Goal: Check status: Check status

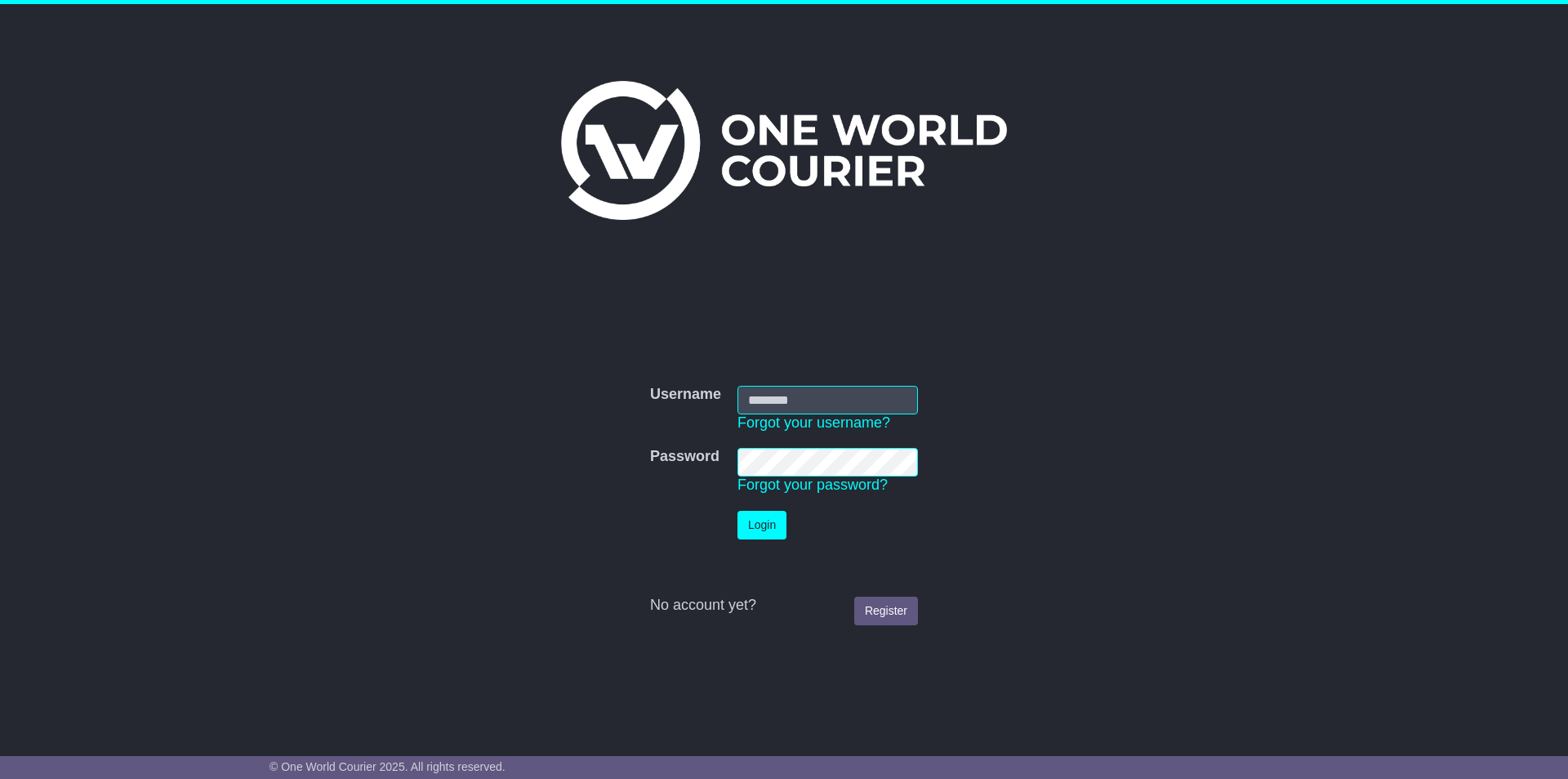
type input "**********"
click at [756, 522] on button "Login" at bounding box center [762, 525] width 49 height 29
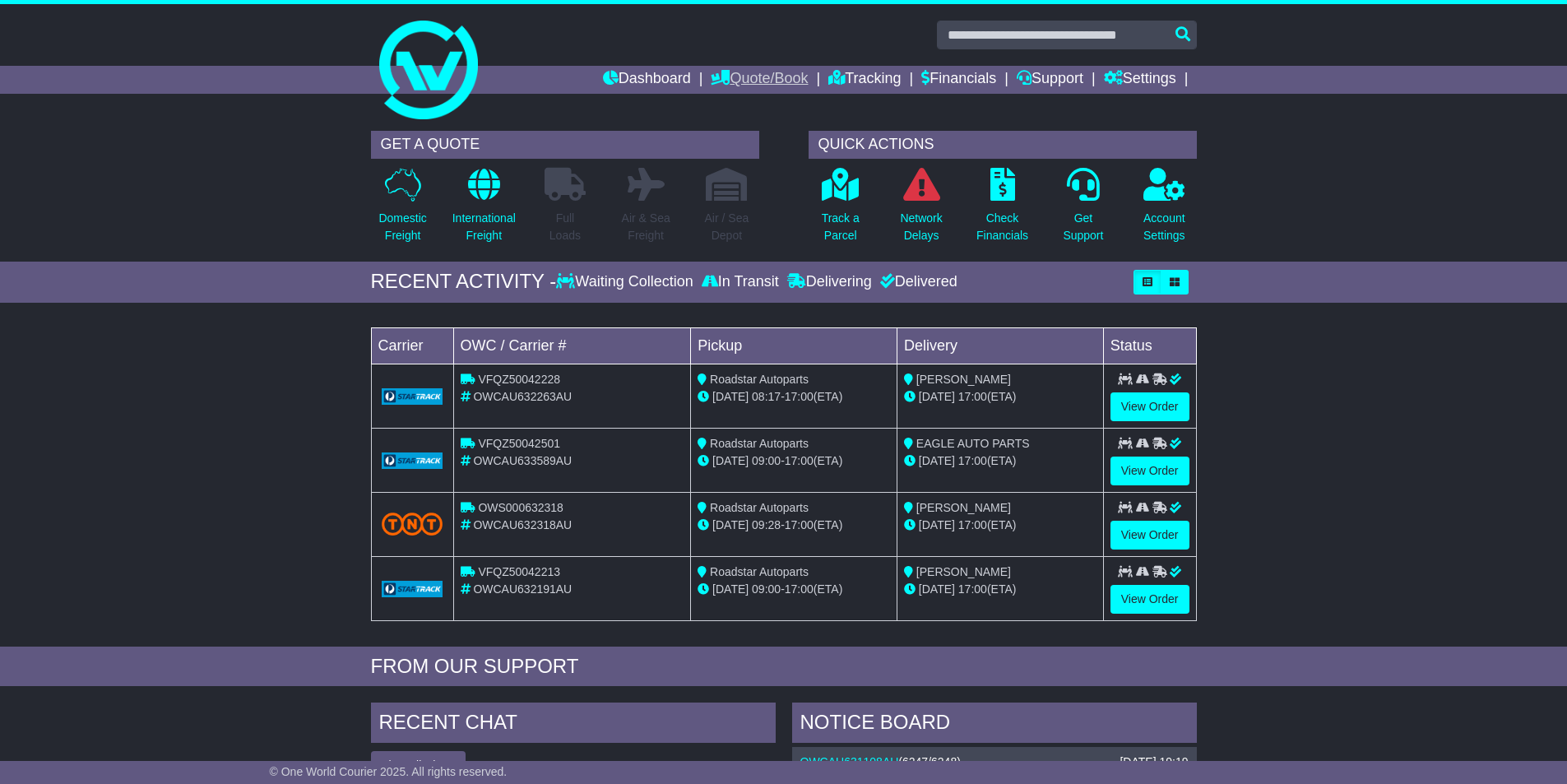
click at [761, 80] on link "Quote/Book" at bounding box center [759, 79] width 97 height 28
click at [869, 73] on link "Tracking" at bounding box center [865, 79] width 73 height 28
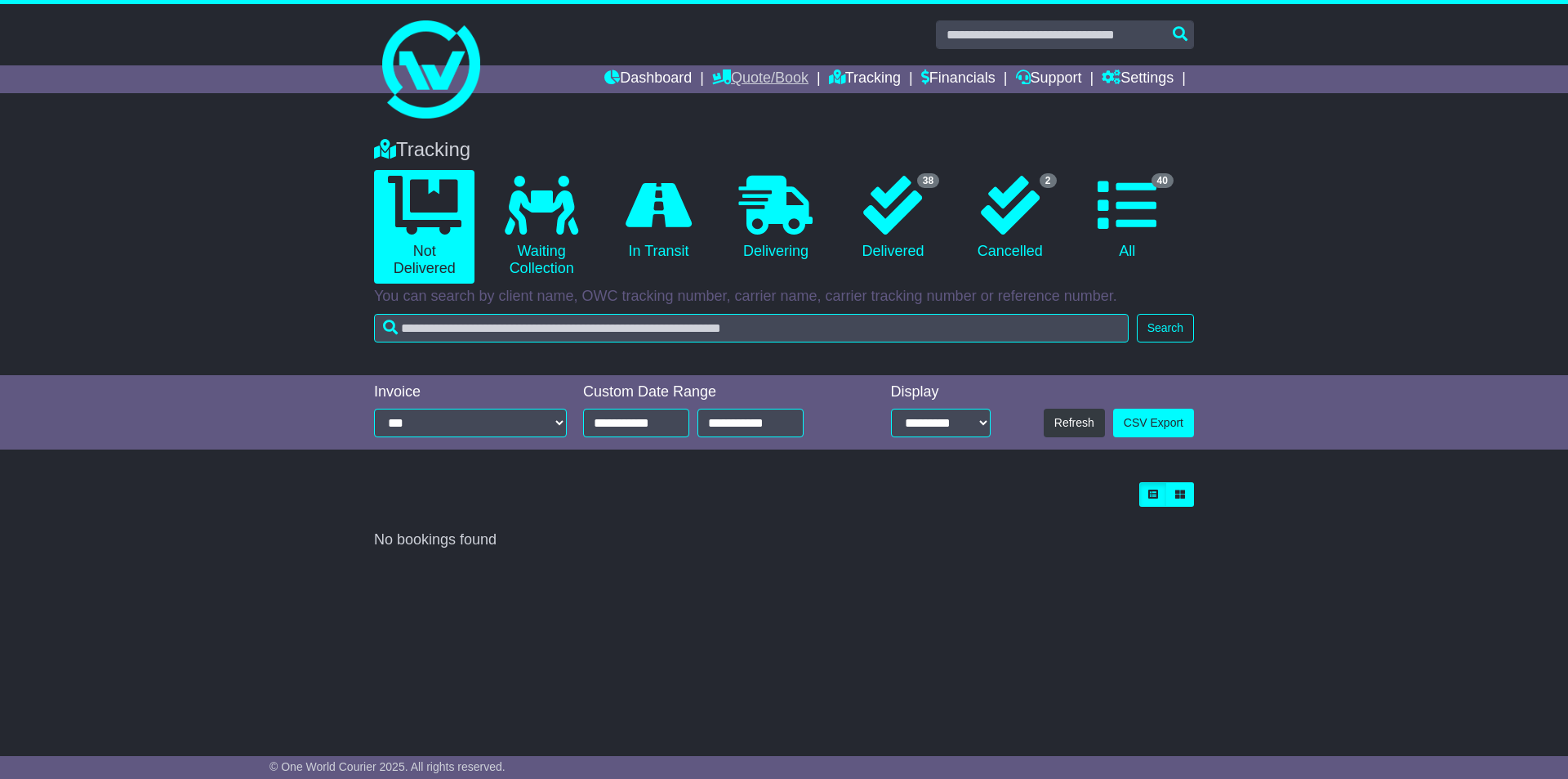
click at [740, 78] on link "Quote/Book" at bounding box center [760, 79] width 96 height 28
click at [910, 126] on div "Tracking 0 Not Delivered 0 Waiting Collection 0 In Transit 0 Delivering 38 2 40" at bounding box center [784, 236] width 836 height 229
